Goal: Find specific page/section: Find specific page/section

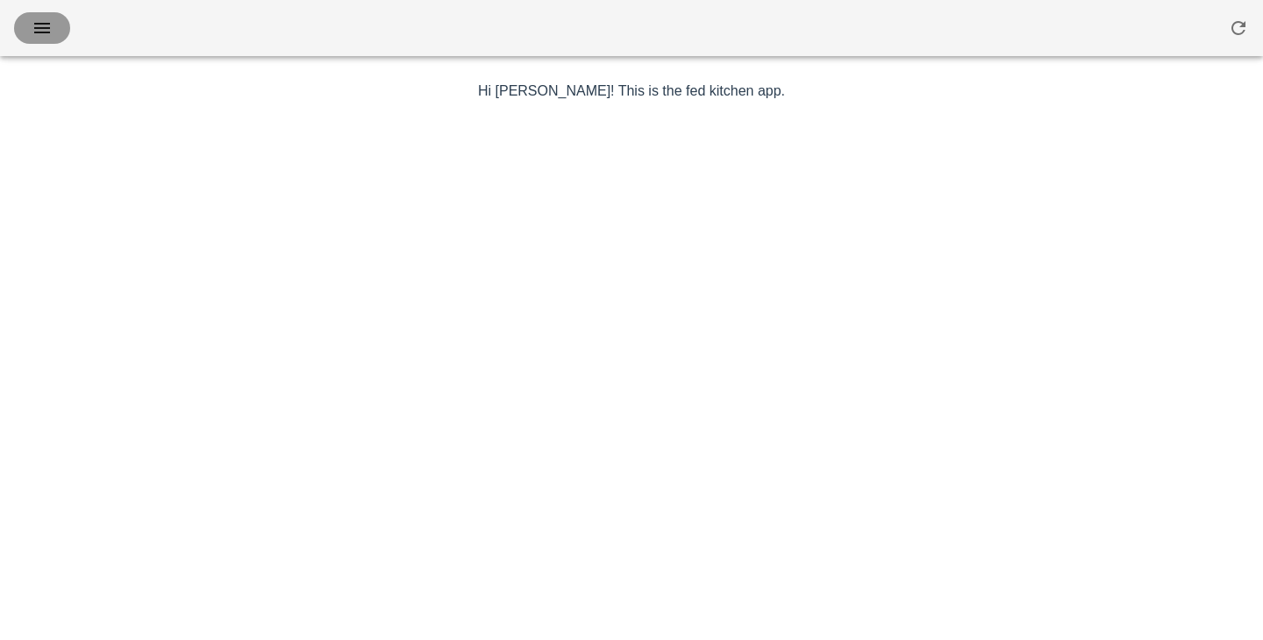
click at [38, 39] on icon "button" at bounding box center [42, 28] width 21 height 21
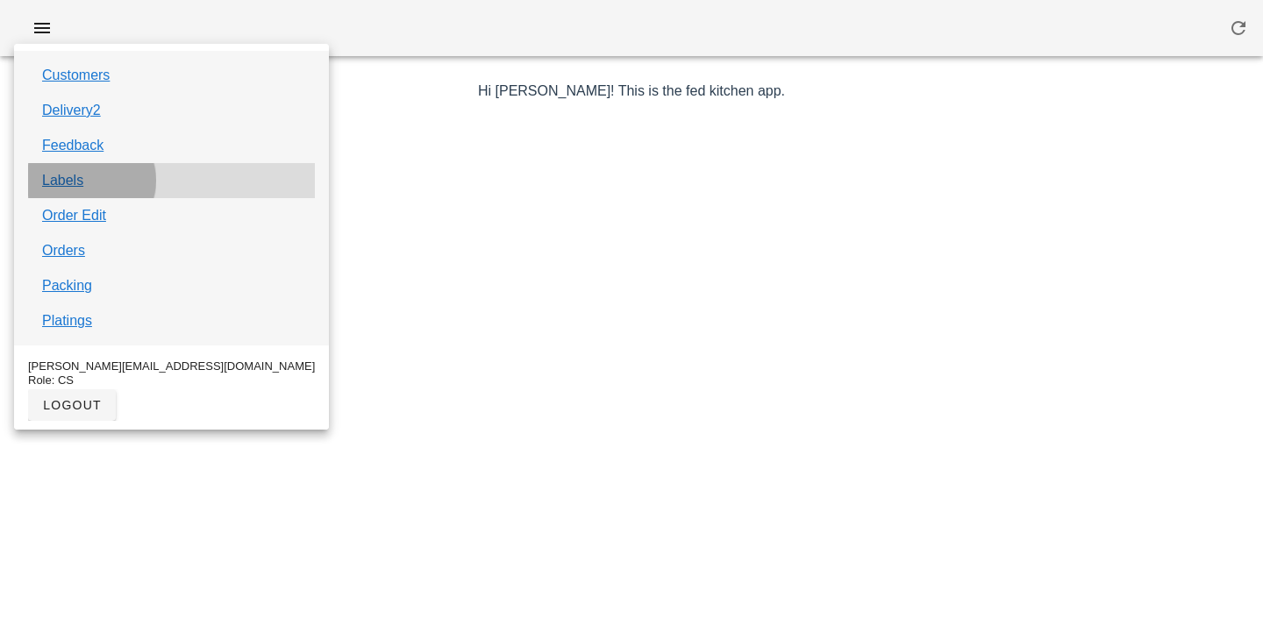
click at [75, 191] on div "Labels" at bounding box center [171, 180] width 287 height 35
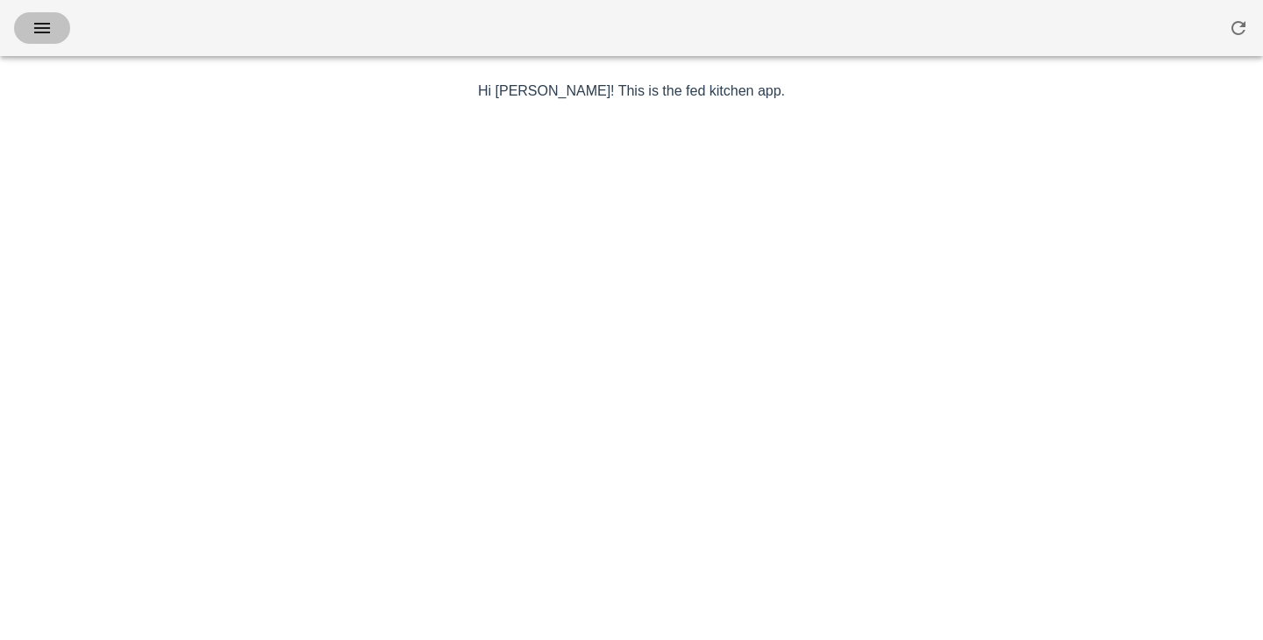
click at [39, 25] on icon "button" at bounding box center [42, 28] width 21 height 21
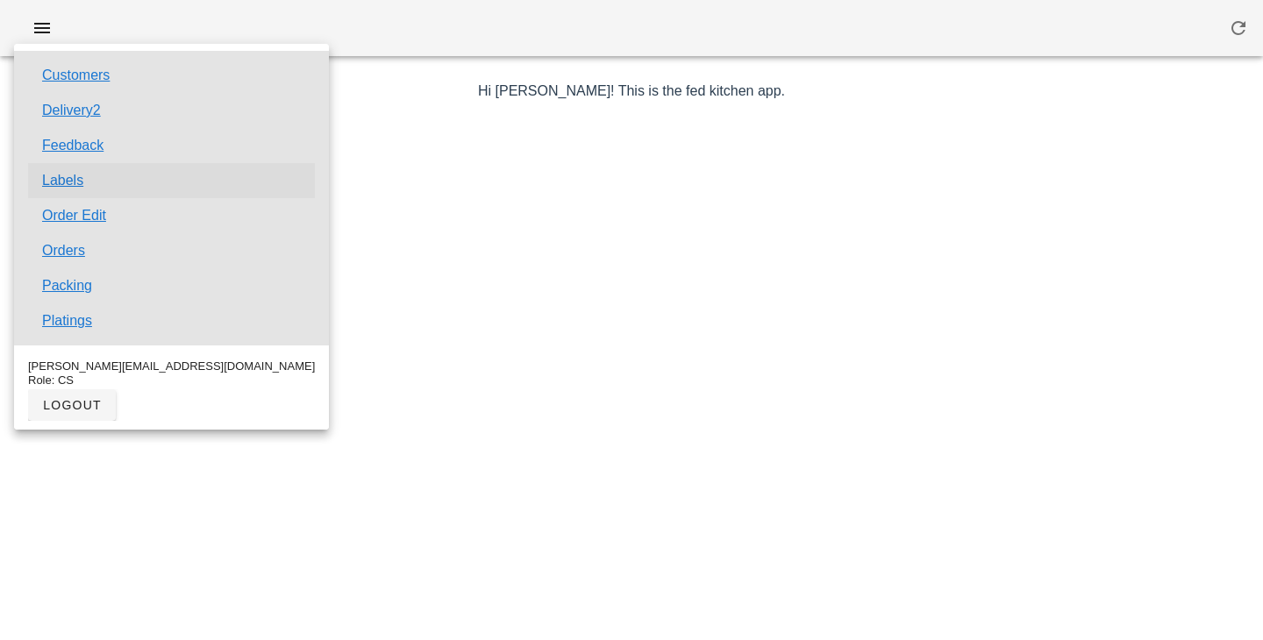
click at [73, 174] on link "Labels" at bounding box center [62, 180] width 41 height 21
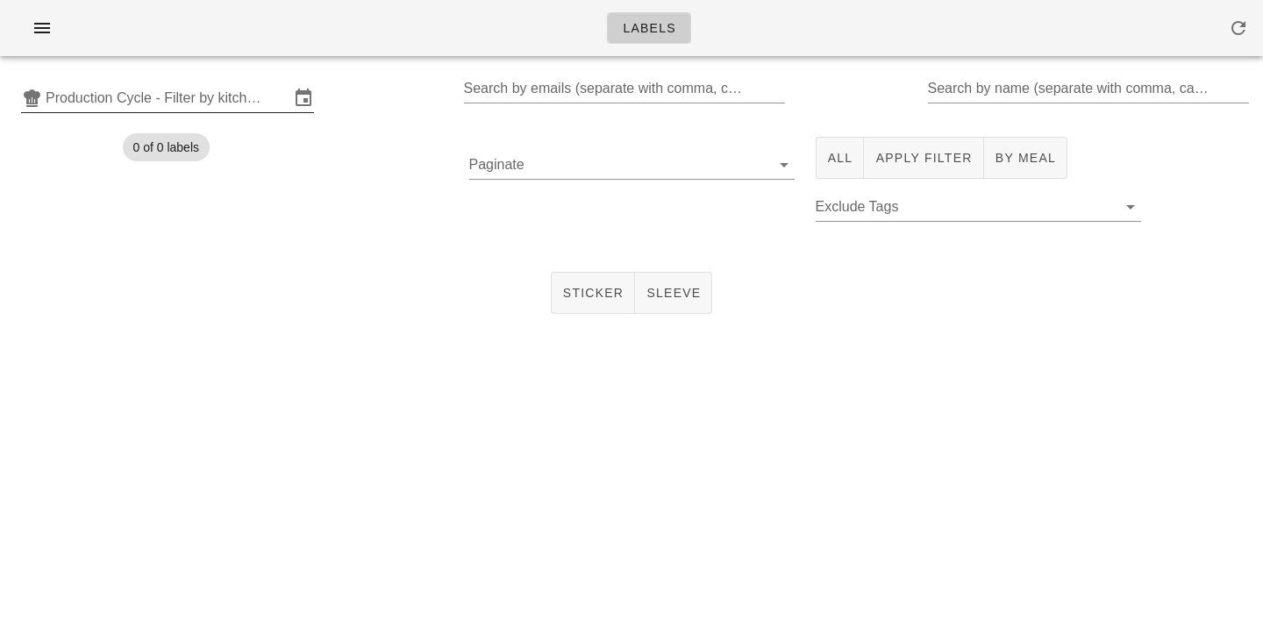
click at [210, 93] on input "Production Cycle - Filter by kitchen production schedules" at bounding box center [168, 98] width 244 height 28
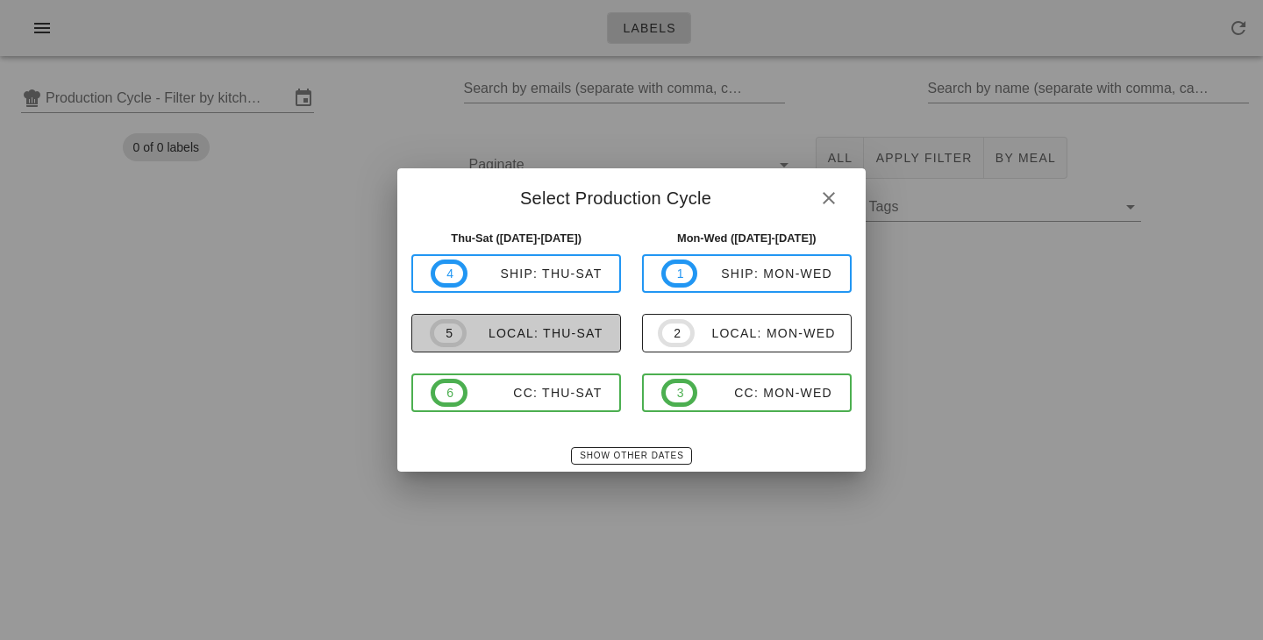
click at [551, 338] on div "local: Thu-Sat" at bounding box center [535, 333] width 137 height 14
type input "local: Thu-Sat ([DATE]-[DATE])"
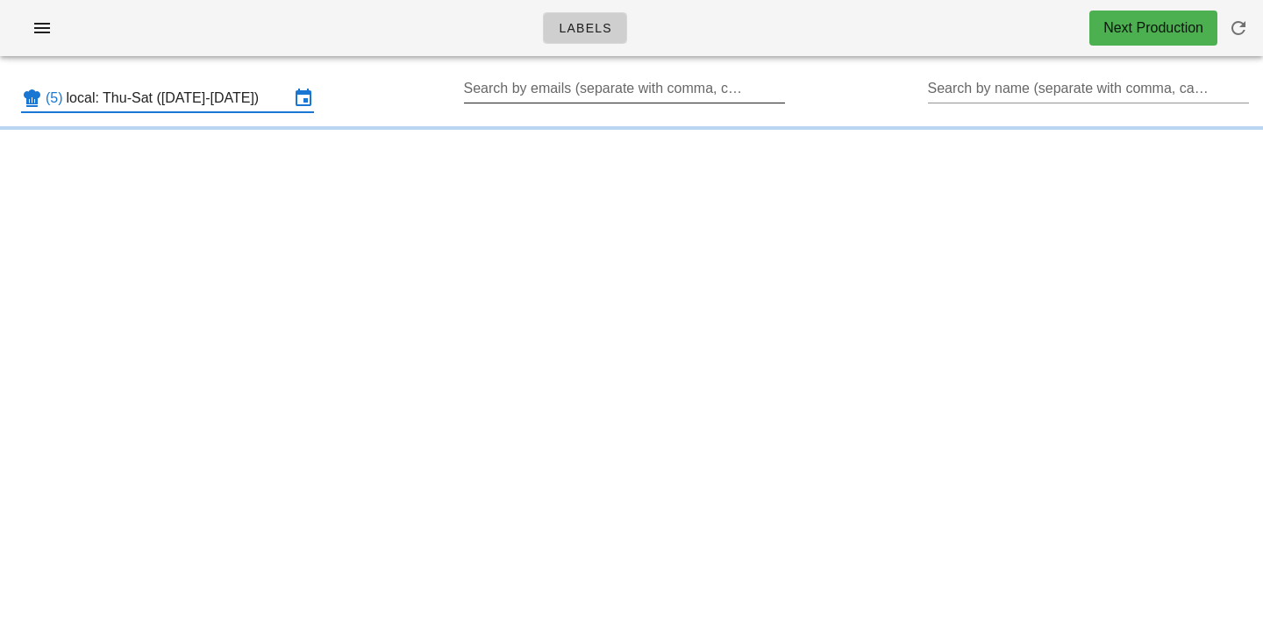
click at [586, 84] on input "Search by emails (separate with comma, can be partial)" at bounding box center [623, 89] width 318 height 28
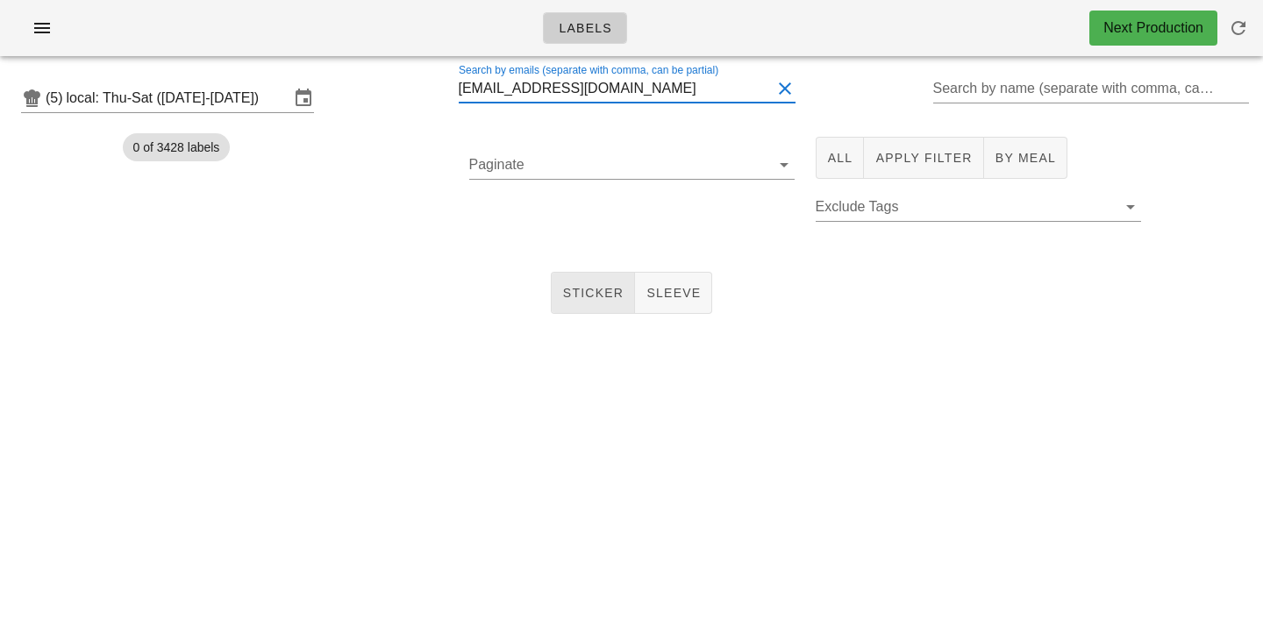
type input "[EMAIL_ADDRESS][DOMAIN_NAME]"
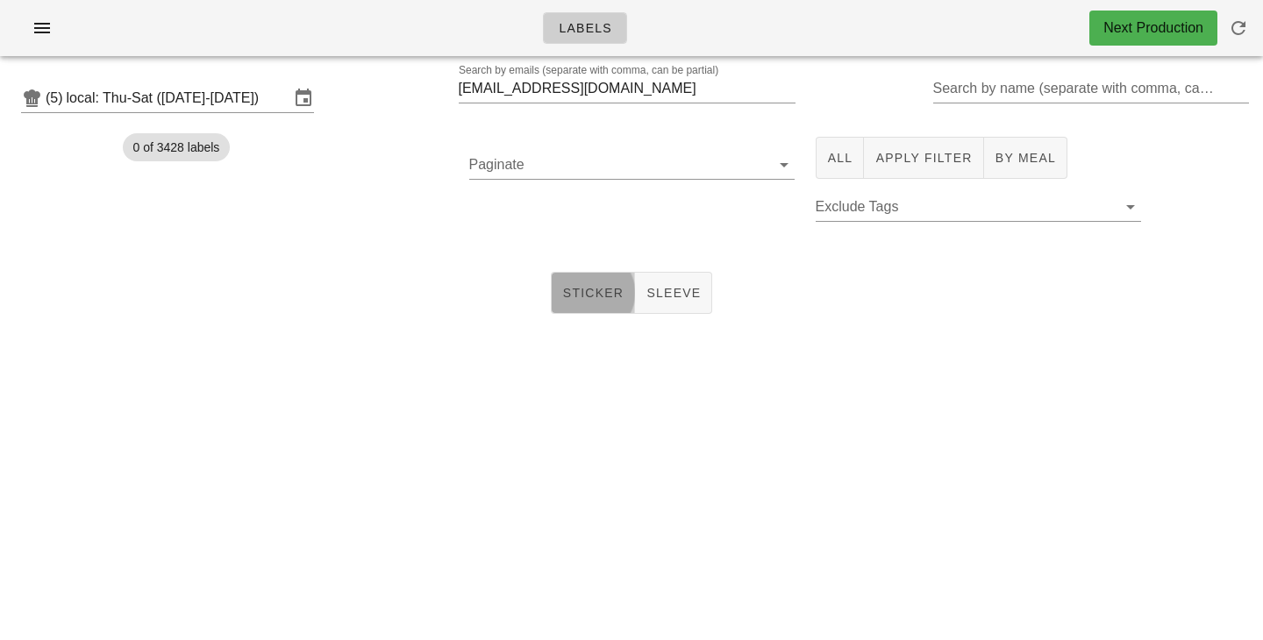
click at [568, 294] on span "Sticker" at bounding box center [593, 293] width 62 height 14
click at [827, 168] on button "All" at bounding box center [840, 158] width 49 height 42
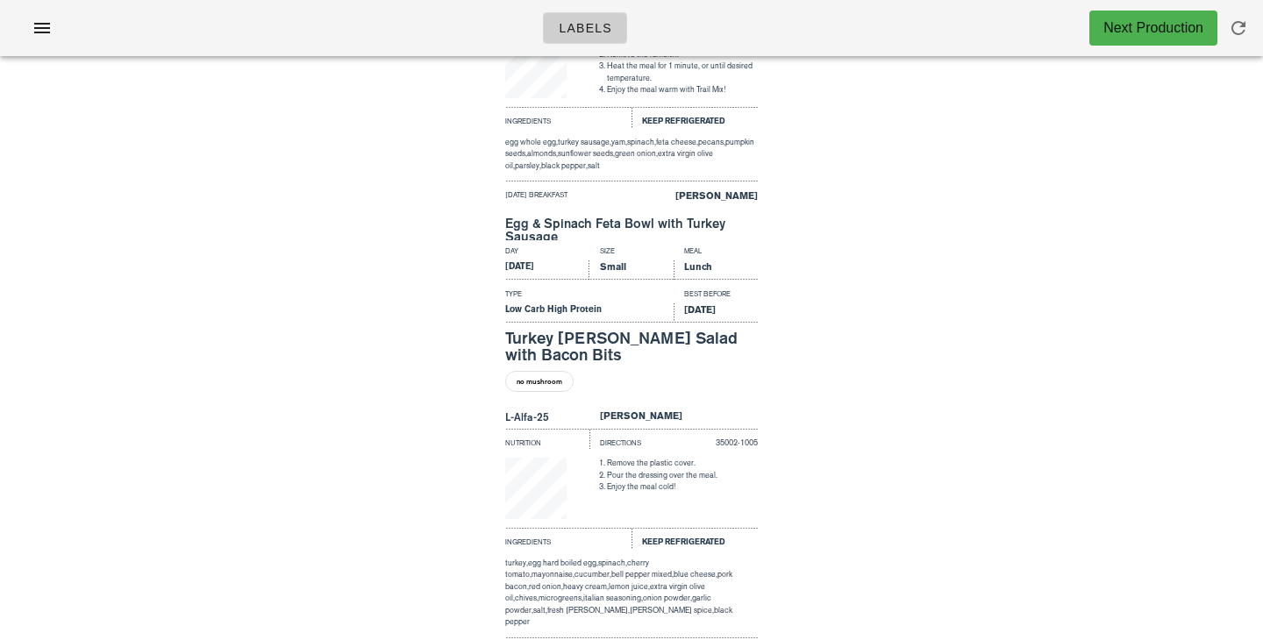
scroll to position [1762, 0]
